Goal: Find specific page/section: Find specific page/section

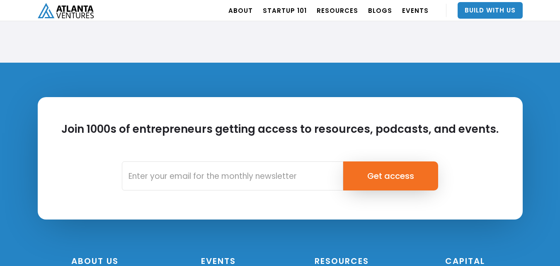
scroll to position [2022, 0]
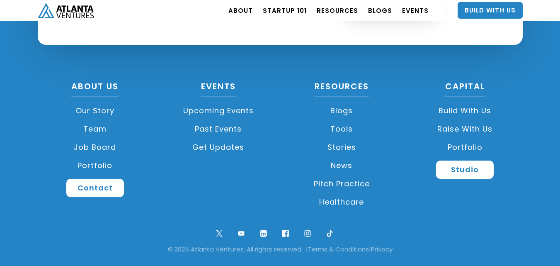
drag, startPoint x: 565, startPoint y: 258, endPoint x: 234, endPoint y: 192, distance: 338.0
click at [234, 192] on div "About US Our Story Team Job Board Portfolio Contact Events Upcoming Events Past…" at bounding box center [281, 152] width 494 height 141
click at [90, 188] on link "Contact" at bounding box center [95, 188] width 58 height 18
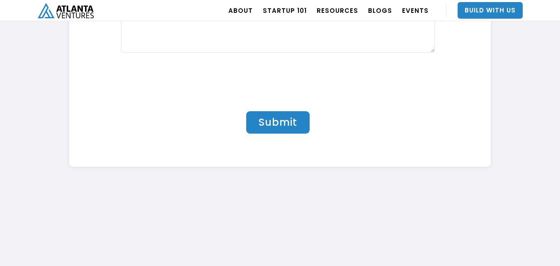
scroll to position [3042, 0]
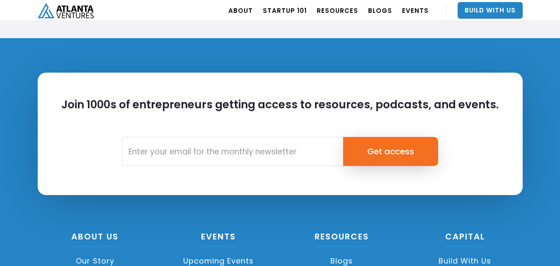
click at [560, 234] on div "Join 1000s of entrepreneurs getting access to resources, podcasts, and events. …" at bounding box center [280, 227] width 560 height 378
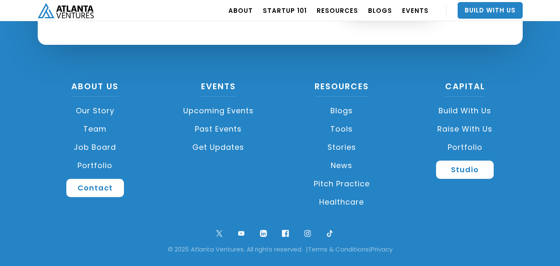
click at [92, 108] on link "Our Story" at bounding box center [95, 111] width 115 height 18
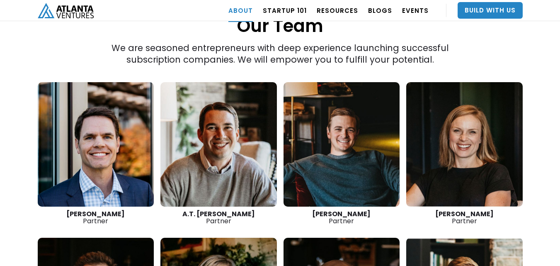
scroll to position [1187, 0]
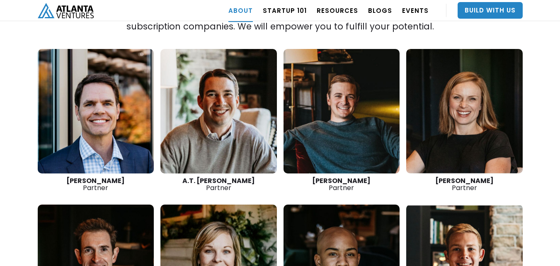
drag, startPoint x: 563, startPoint y: 91, endPoint x: 547, endPoint y: 29, distance: 63.9
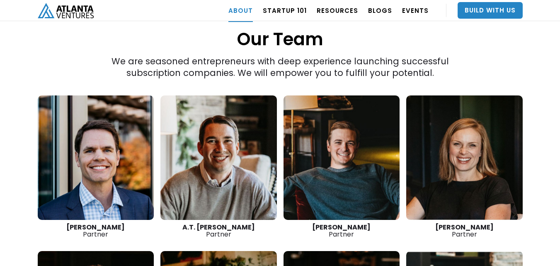
scroll to position [1181, 0]
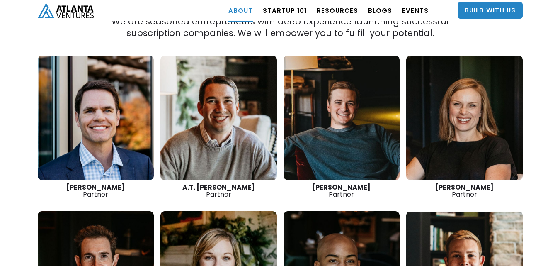
drag, startPoint x: 564, startPoint y: 85, endPoint x: 548, endPoint y: 40, distance: 48.3
click at [548, 40] on div "“The best thing we do is create more successful startups. The more breakout bus…" at bounding box center [280, 0] width 560 height 851
